Goal: Information Seeking & Learning: Learn about a topic

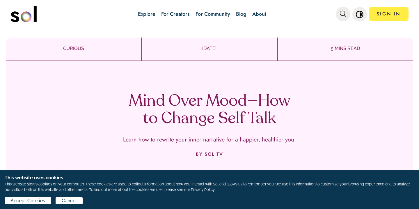
click at [243, 90] on div "Mind Over Mood—How to Change Self Talk Learn how to rewrite your inner narrativ…" at bounding box center [209, 142] width 407 height 140
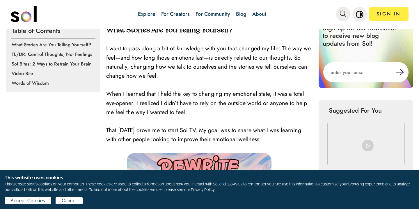
scroll to position [210, 0]
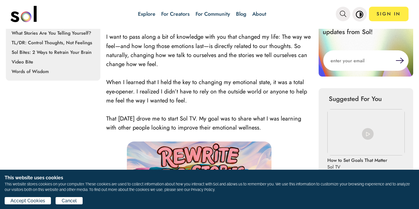
click at [192, 65] on p "I want to pass along a bit of knowledge with you that changed my life: The way …" at bounding box center [209, 50] width 207 height 36
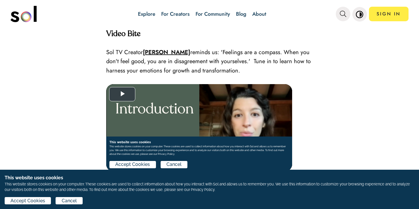
scroll to position [792, 0]
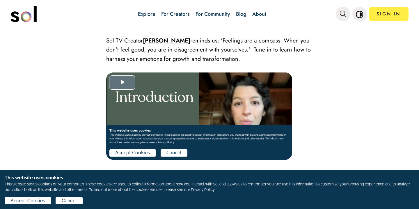
click at [122, 82] on span "Video Player" at bounding box center [122, 82] width 0 height 0
click at [164, 40] on strong "[PERSON_NAME]" at bounding box center [166, 40] width 47 height 8
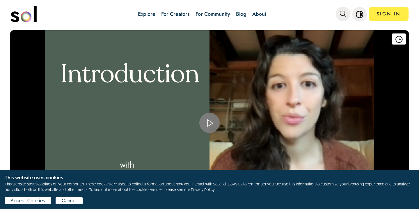
click at [210, 123] on span "Video Player" at bounding box center [210, 123] width 0 height 0
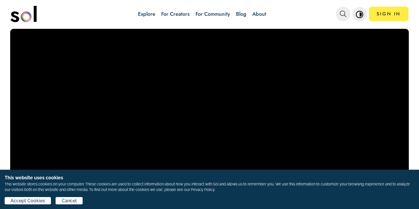
click at [67, 143] on video "Video Player" at bounding box center [209, 121] width 399 height 185
click at [65, 202] on span "Cancel" at bounding box center [69, 200] width 15 height 7
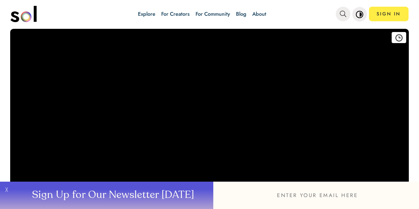
click at [87, 161] on video "Video Player" at bounding box center [209, 121] width 399 height 185
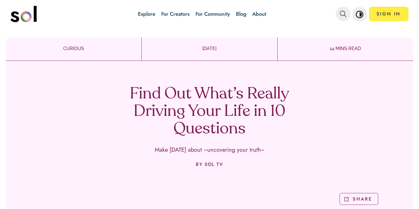
click at [297, 153] on div "Find Out What’s Really Driving Your Life in 10 Questions Make [DATE] about ~unc…" at bounding box center [209, 138] width 407 height 147
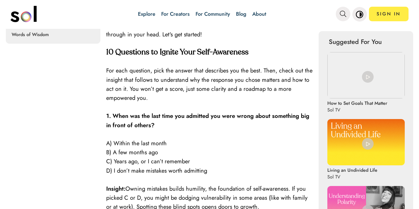
scroll to position [268, 0]
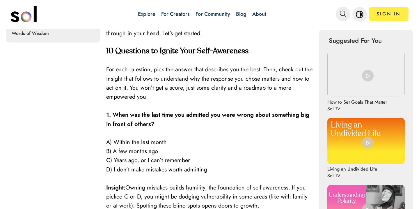
click at [231, 136] on p at bounding box center [209, 133] width 207 height 9
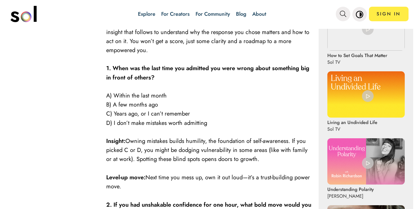
scroll to position [326, 0]
